Goal: Transaction & Acquisition: Purchase product/service

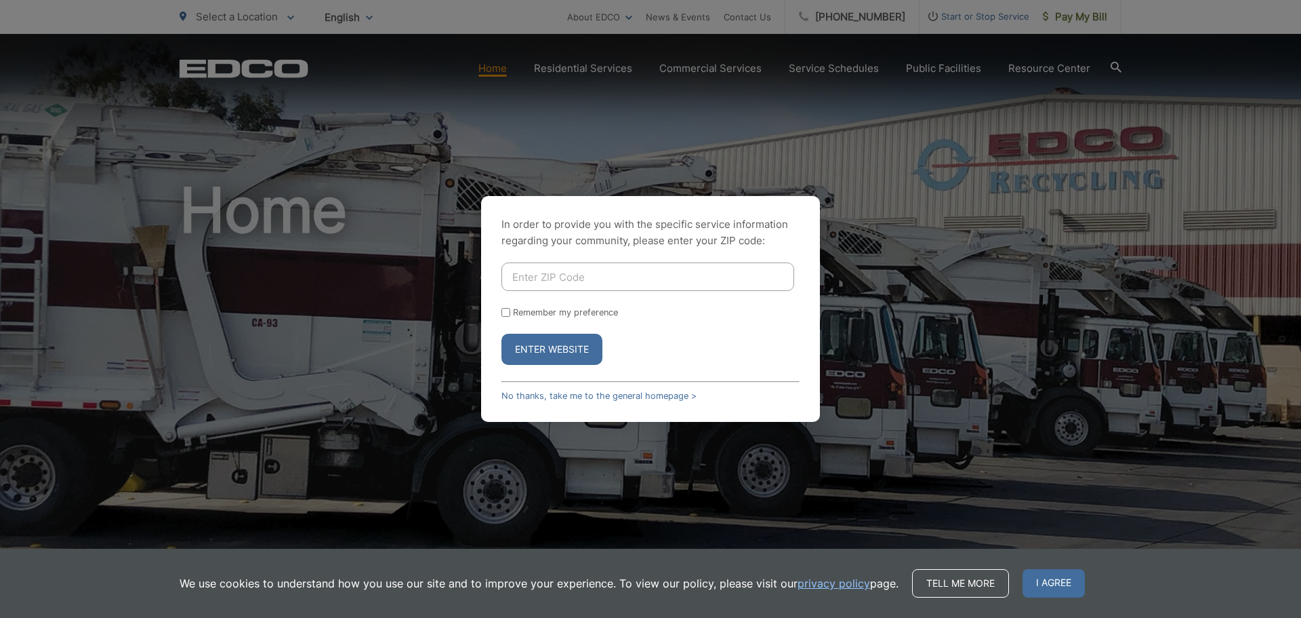
click at [523, 353] on button "Enter Website" at bounding box center [552, 348] width 101 height 31
click at [523, 397] on link "No thanks, take me to the general homepage >" at bounding box center [599, 395] width 195 height 10
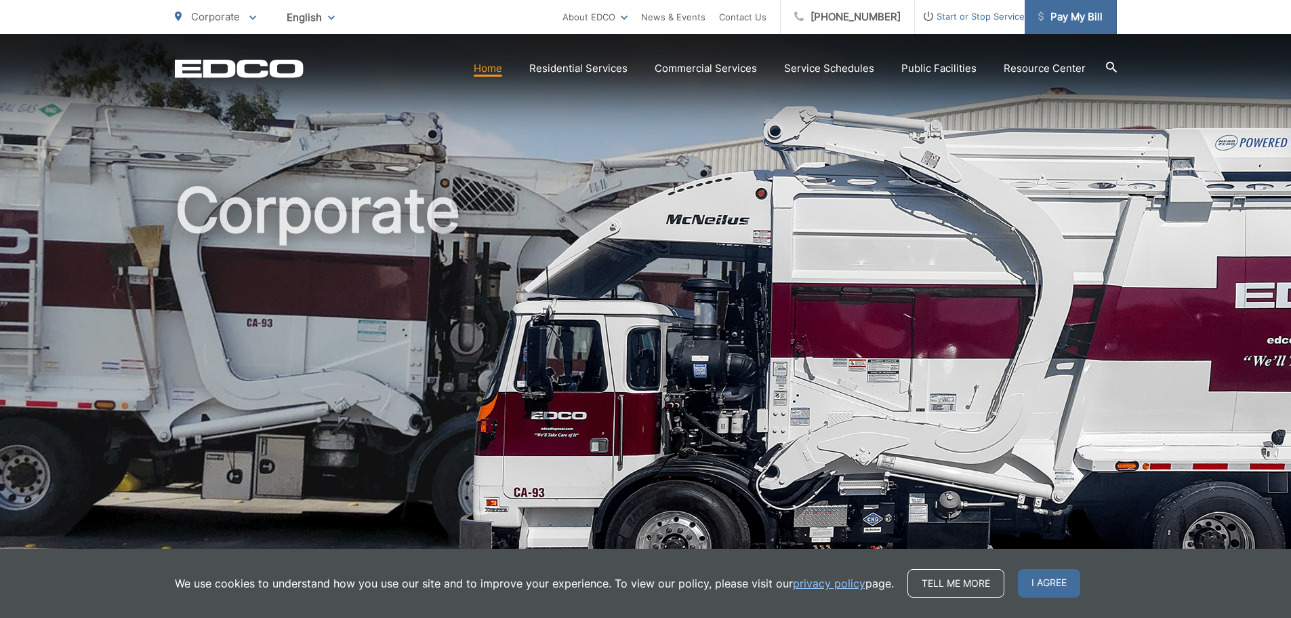
click at [1049, 24] on span "Pay My Bill" at bounding box center [1070, 17] width 64 height 16
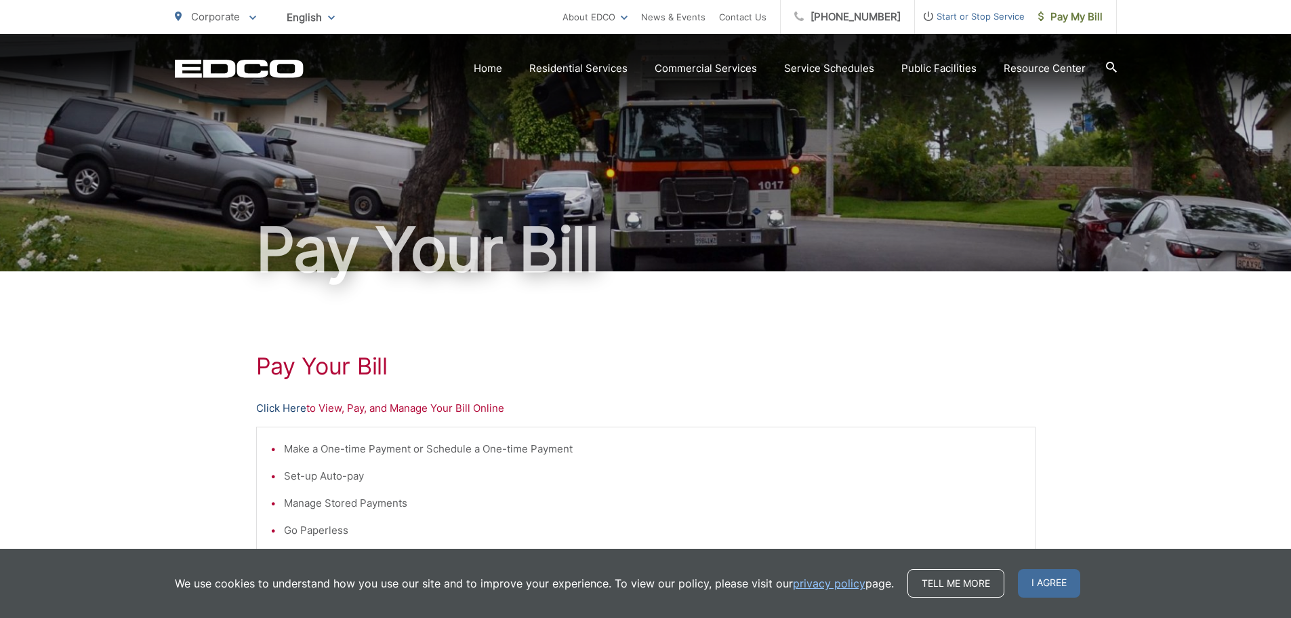
click at [301, 403] on link "Click Here" at bounding box center [281, 408] width 50 height 16
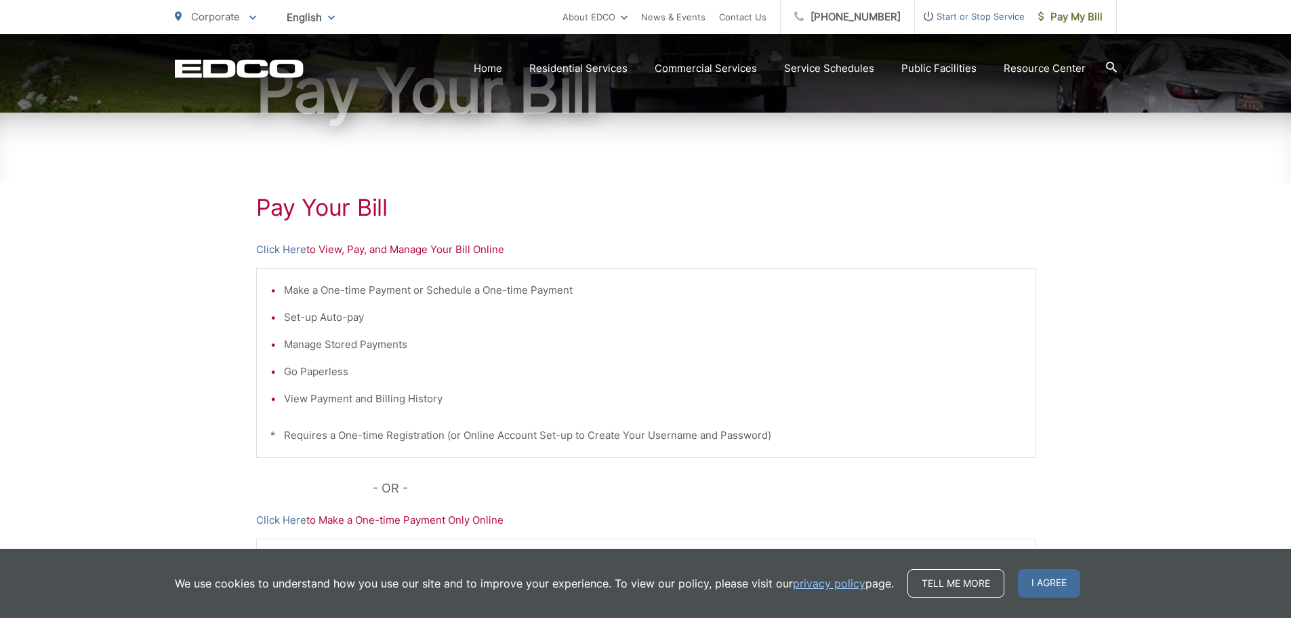
scroll to position [203, 0]
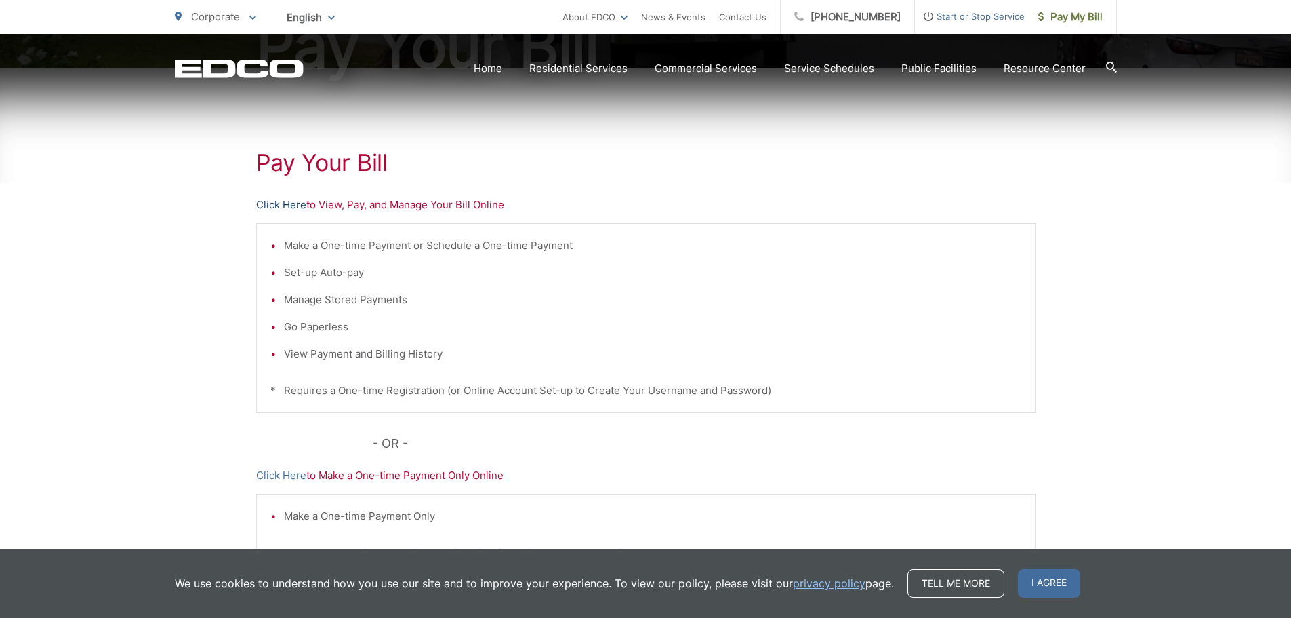
click at [283, 206] on link "Click Here" at bounding box center [281, 205] width 50 height 16
